Goal: Task Accomplishment & Management: Complete application form

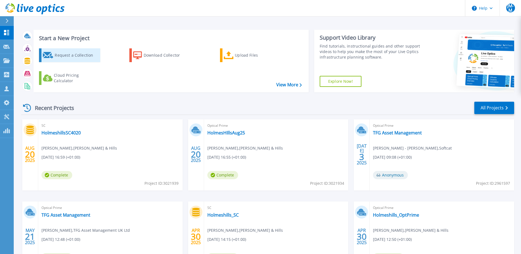
click at [58, 54] on div "Request a Collection" at bounding box center [77, 55] width 44 height 11
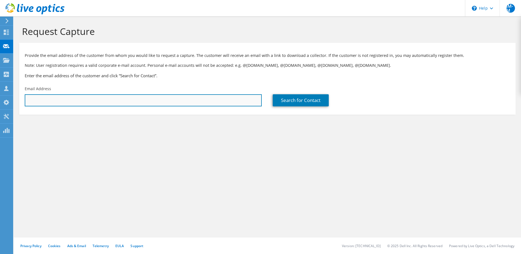
click at [60, 101] on input "text" at bounding box center [143, 100] width 237 height 12
paste input "sridhar@duncanlewis.com"
type input "sridhar@duncanlewis.com"
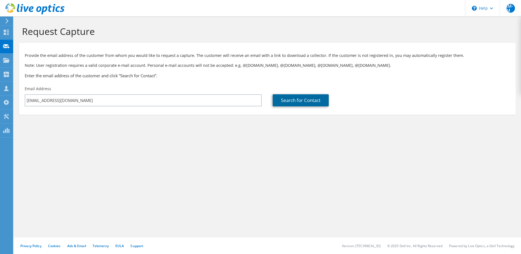
click at [294, 104] on link "Search for Contact" at bounding box center [301, 100] width 56 height 12
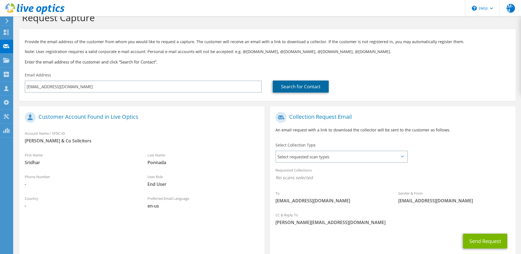
scroll to position [47, 0]
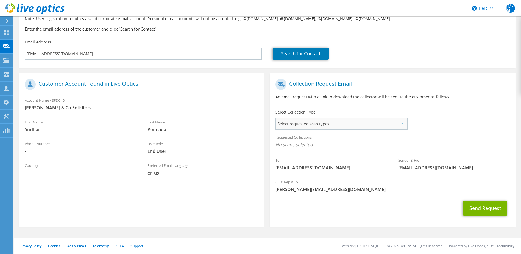
click at [349, 129] on span "Select requested scan types" at bounding box center [341, 123] width 131 height 11
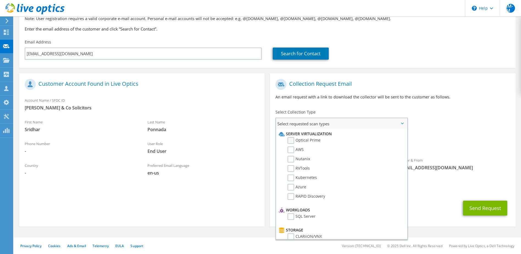
click at [306, 138] on label "Optical Prime" at bounding box center [304, 140] width 33 height 7
click at [0, 0] on input "Optical Prime" at bounding box center [0, 0] width 0 height 0
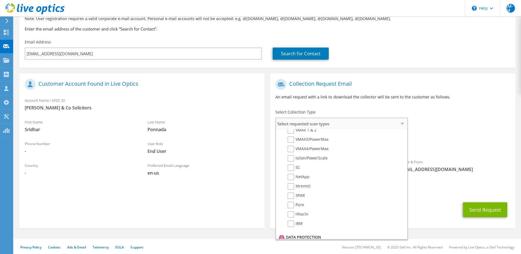
scroll to position [137, 0]
click at [296, 221] on label "IBM" at bounding box center [295, 220] width 15 height 7
click at [0, 0] on input "IBM" at bounding box center [0, 0] width 0 height 0
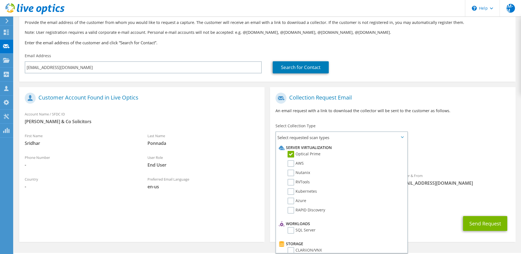
scroll to position [0, 0]
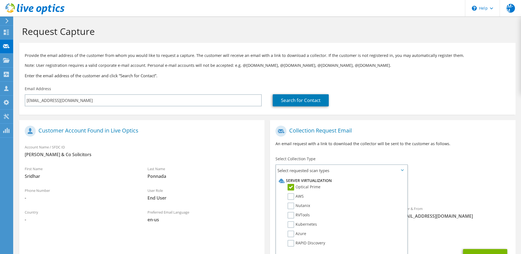
click at [415, 134] on h1 "Collection Request Email" at bounding box center [392, 131] width 232 height 11
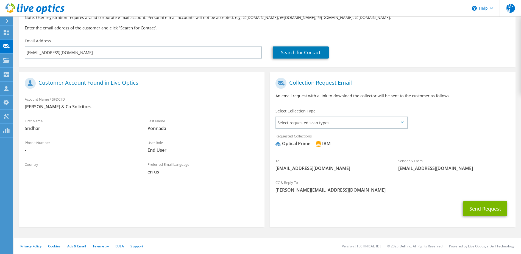
scroll to position [48, 0]
click at [477, 211] on button "Send Request" at bounding box center [485, 208] width 44 height 15
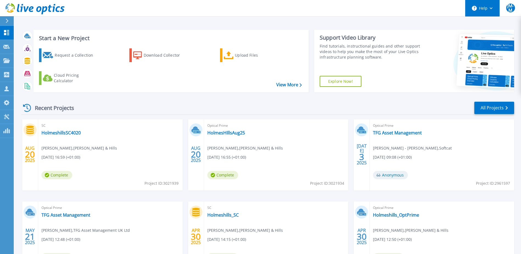
click at [494, 10] on button "Help" at bounding box center [483, 8] width 34 height 16
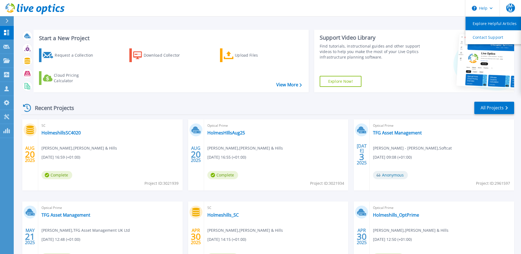
click at [492, 24] on link "Explore Helpful Articles" at bounding box center [496, 23] width 61 height 13
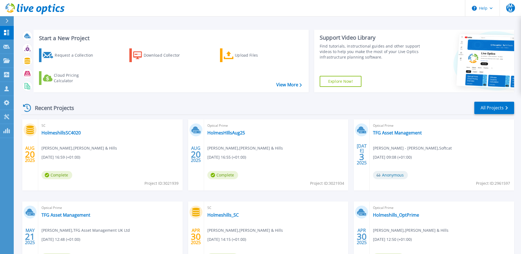
click at [339, 84] on link "Explore Now!" at bounding box center [341, 81] width 42 height 11
click at [52, 57] on icon at bounding box center [48, 55] width 11 height 7
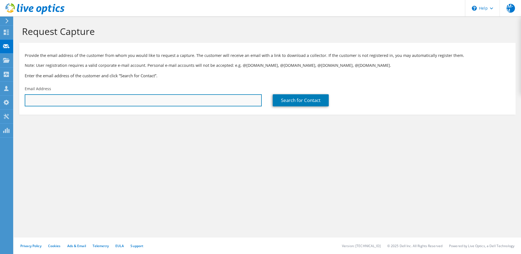
click at [116, 96] on input "text" at bounding box center [143, 100] width 237 height 12
paste input "[EMAIL_ADDRESS][DOMAIN_NAME]"
type input "[EMAIL_ADDRESS][DOMAIN_NAME]"
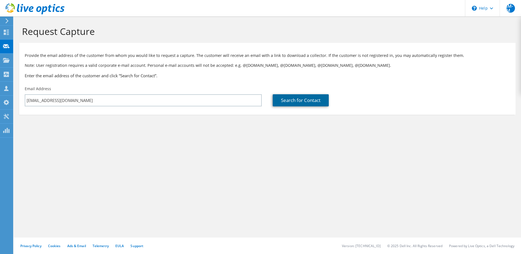
click at [288, 101] on link "Search for Contact" at bounding box center [301, 100] width 56 height 12
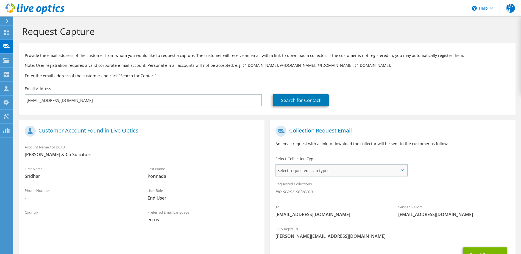
click at [351, 171] on span "Select requested scan types" at bounding box center [341, 170] width 131 height 11
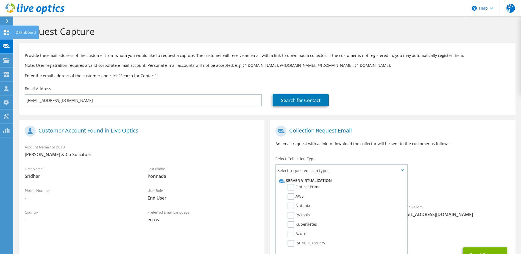
click at [4, 33] on icon at bounding box center [6, 32] width 7 height 5
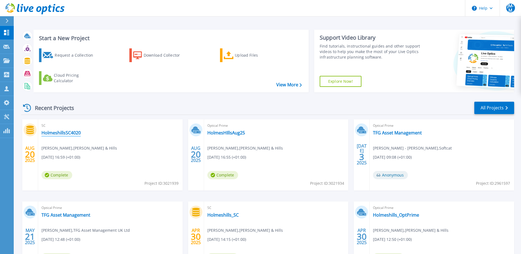
click at [63, 133] on link "HolmeshillsSC4020" at bounding box center [61, 132] width 39 height 5
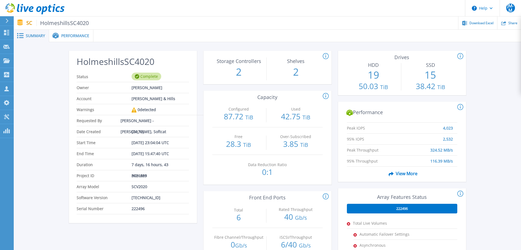
click at [59, 35] on span at bounding box center [55, 36] width 12 height 6
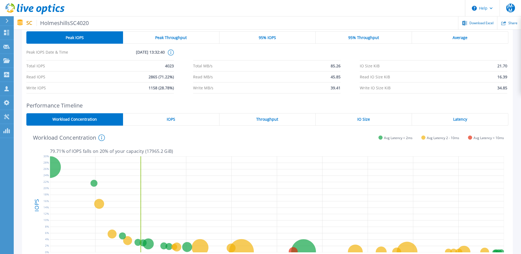
scroll to position [55, 0]
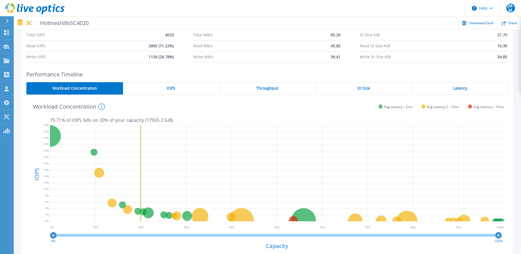
click at [174, 89] on span "IOPS" at bounding box center [171, 88] width 9 height 4
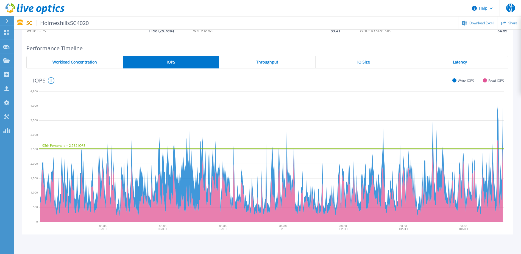
scroll to position [82, 0]
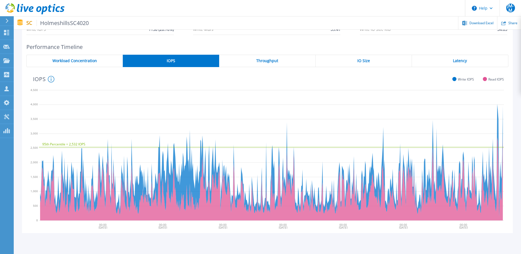
click at [54, 78] on circle at bounding box center [51, 79] width 6 height 6
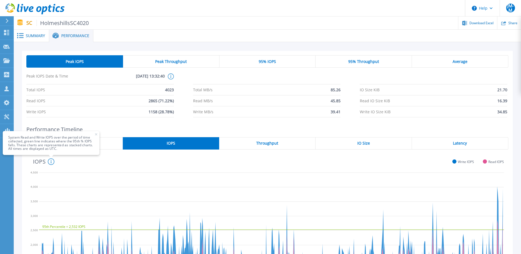
scroll to position [0, 0]
click at [3, 31] on link "Dashboard Dashboard" at bounding box center [7, 33] width 14 height 14
